Goal: Task Accomplishment & Management: Manage account settings

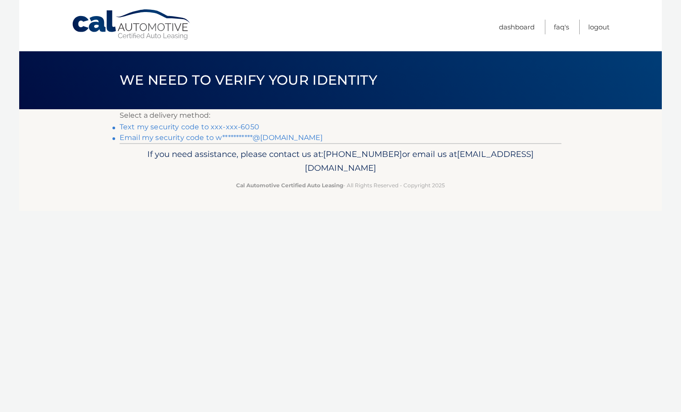
click at [204, 128] on link "Text my security code to xxx-xxx-6050" at bounding box center [190, 127] width 140 height 8
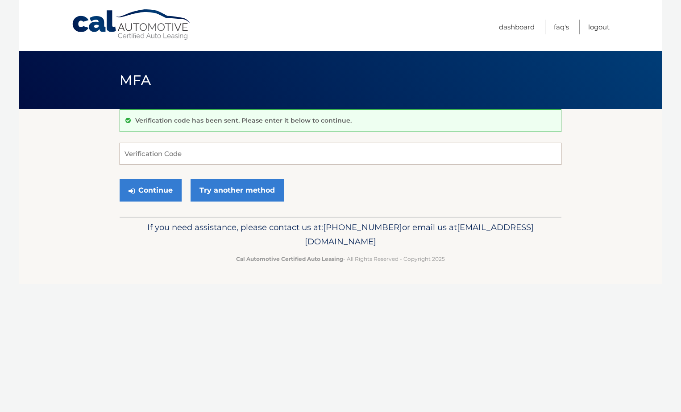
click at [174, 151] on input "Verification Code" at bounding box center [341, 154] width 442 height 22
type input "979275"
click at [168, 188] on button "Continue" at bounding box center [151, 190] width 62 height 22
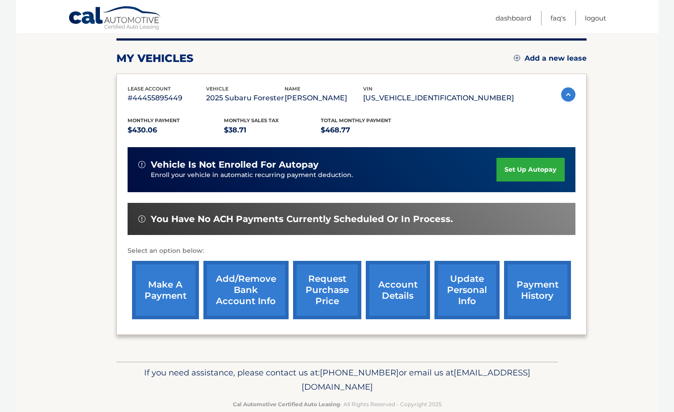
scroll to position [128, 0]
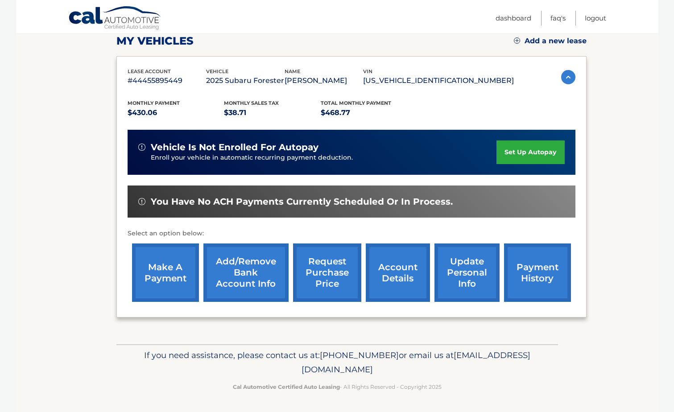
click at [410, 276] on link "account details" at bounding box center [398, 273] width 64 height 58
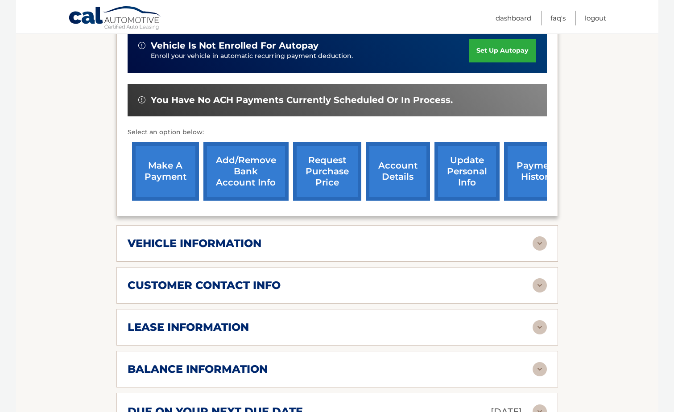
scroll to position [268, 0]
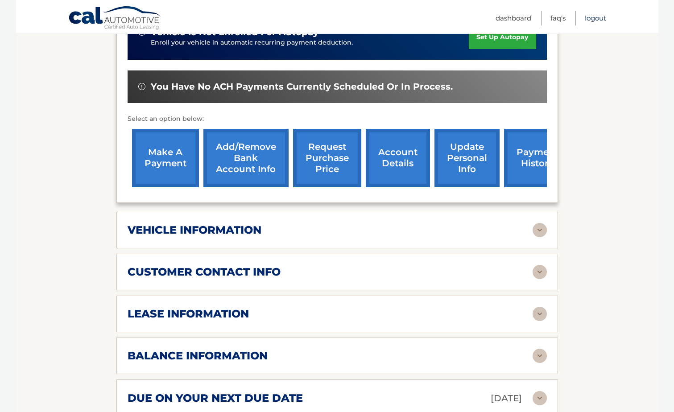
drag, startPoint x: 603, startPoint y: 15, endPoint x: 596, endPoint y: 17, distance: 7.4
click at [603, 15] on link "Logout" at bounding box center [595, 18] width 21 height 15
